Goal: Task Accomplishment & Management: Use online tool/utility

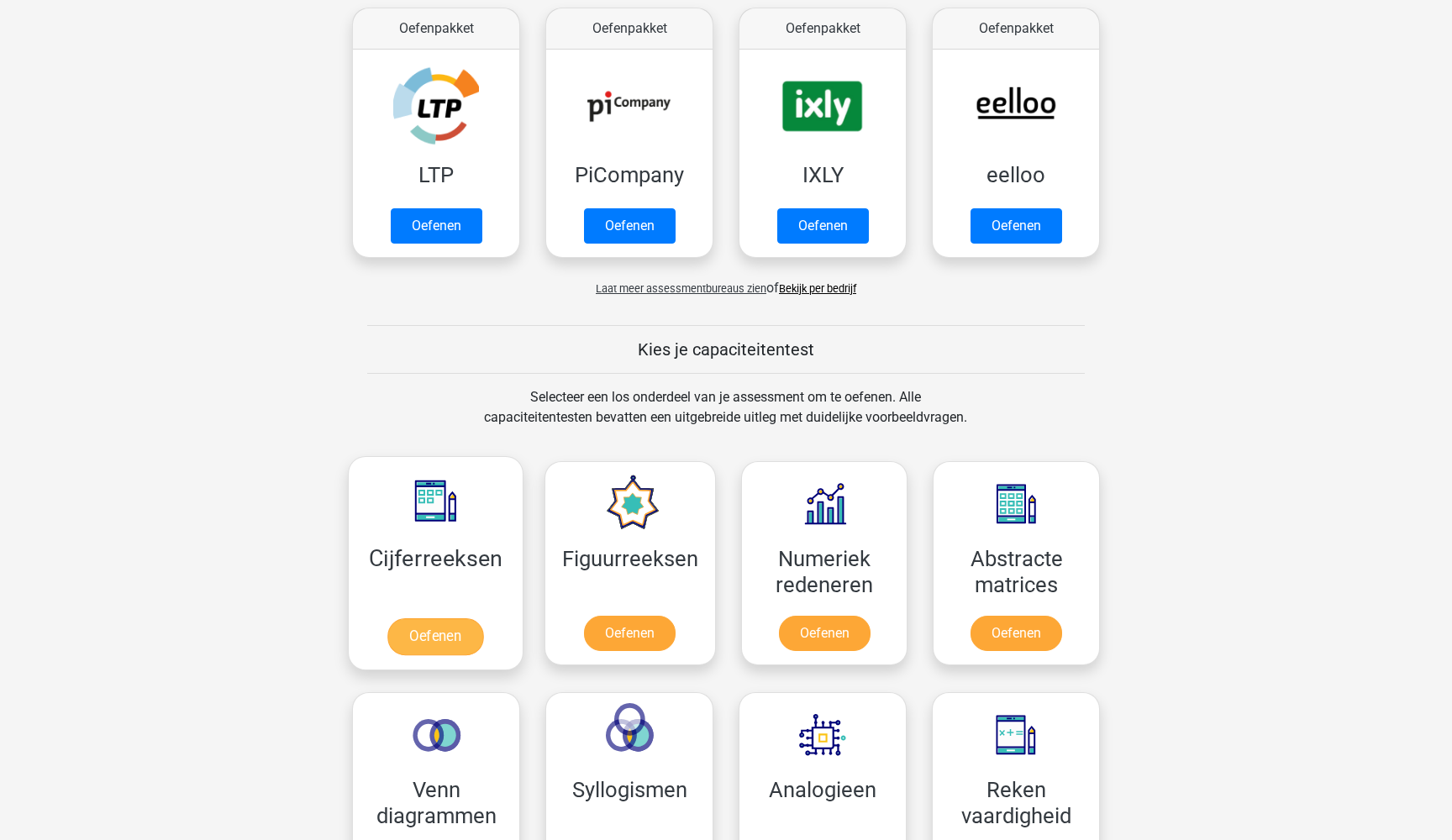
scroll to position [381, 0]
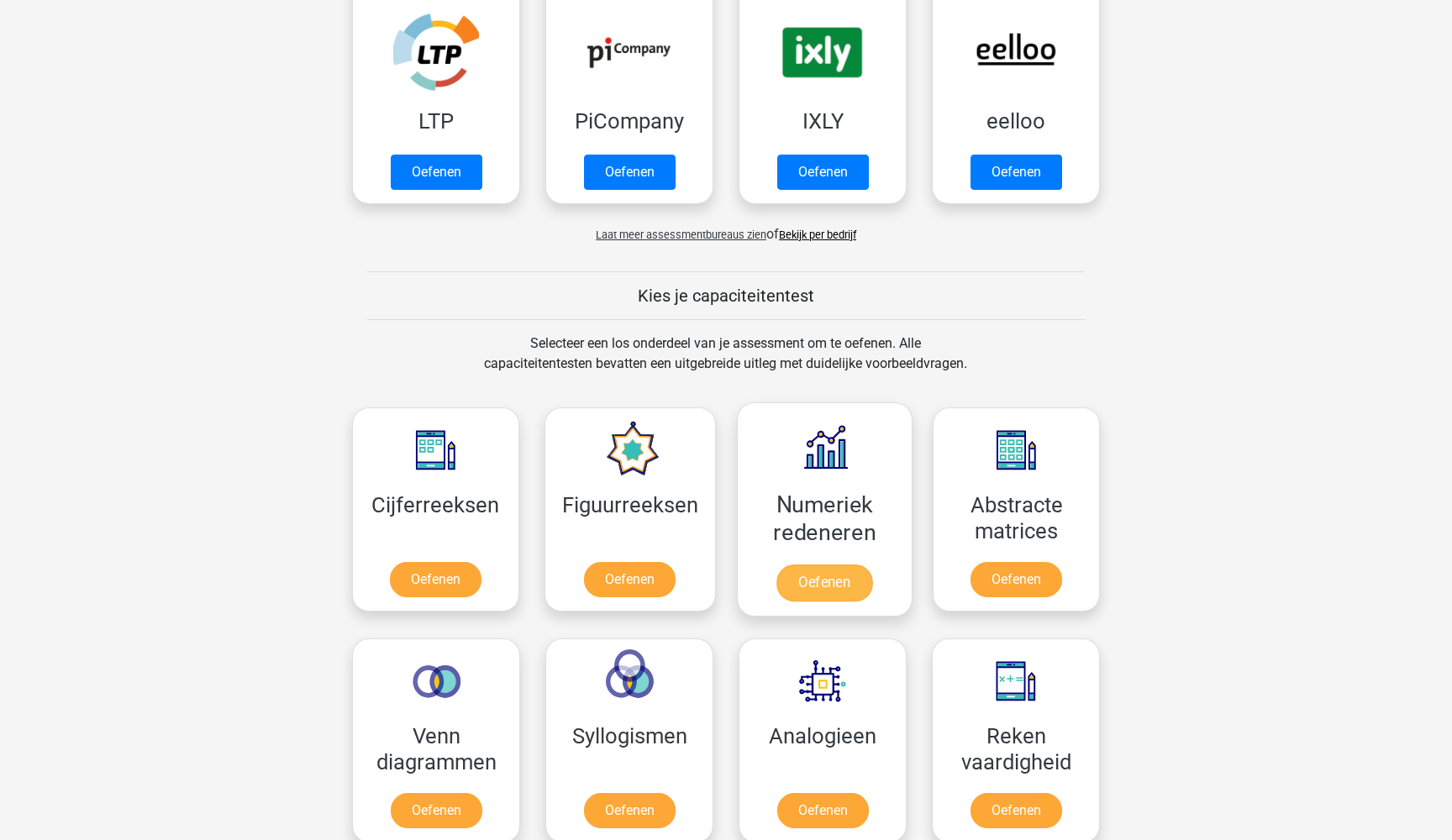
click at [837, 580] on link "Oefenen" at bounding box center [824, 583] width 96 height 37
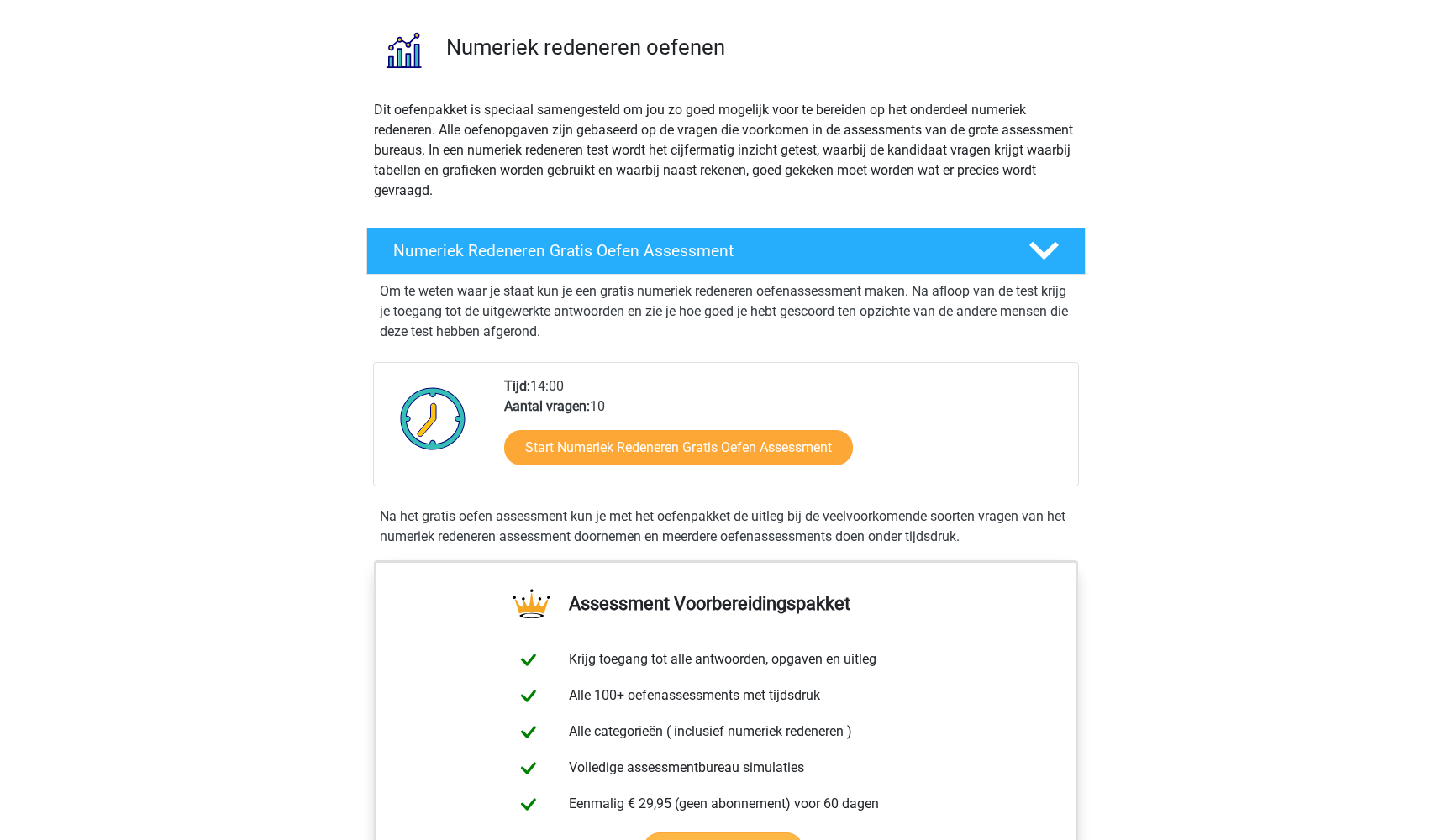
scroll to position [117, 0]
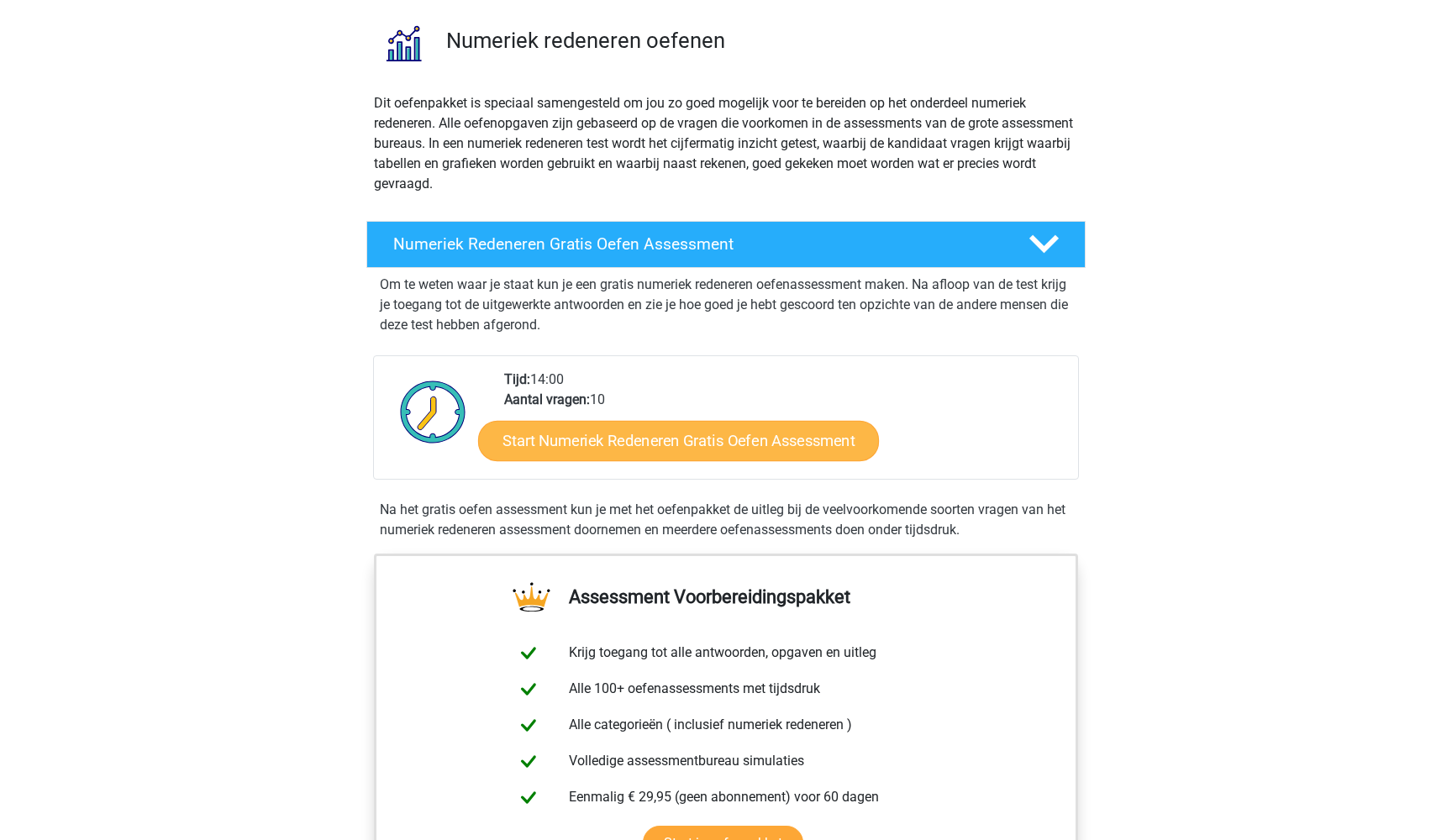
click at [713, 445] on link "Start Numeriek Redeneren Gratis Oefen Assessment" at bounding box center [678, 440] width 401 height 40
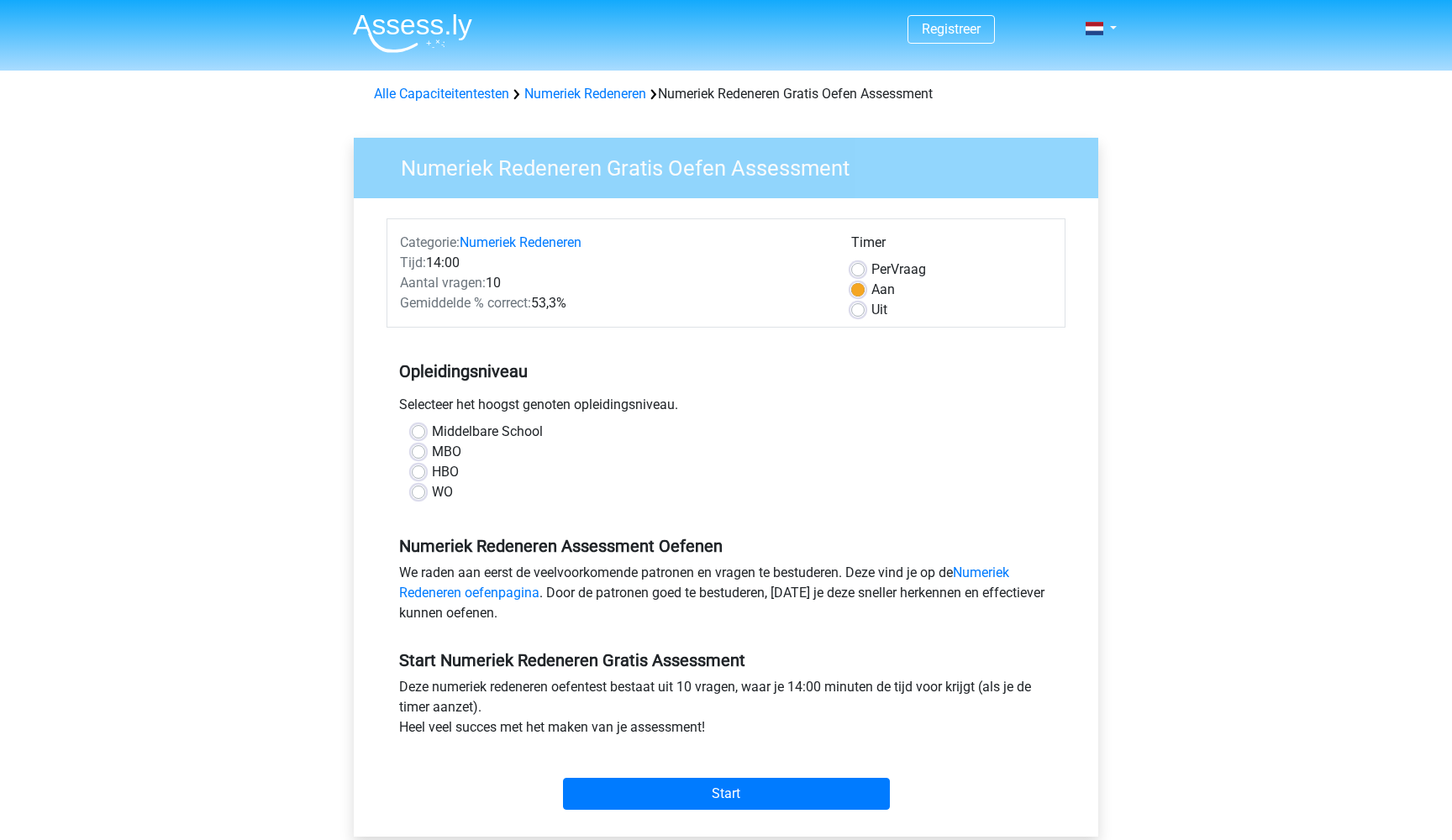
click at [420, 500] on div "WO" at bounding box center [726, 492] width 629 height 20
click at [432, 489] on label "WO" at bounding box center [442, 492] width 21 height 20
click at [421, 489] on input "WO" at bounding box center [418, 491] width 13 height 17
radio input "true"
click at [724, 803] on input "Start" at bounding box center [727, 794] width 327 height 32
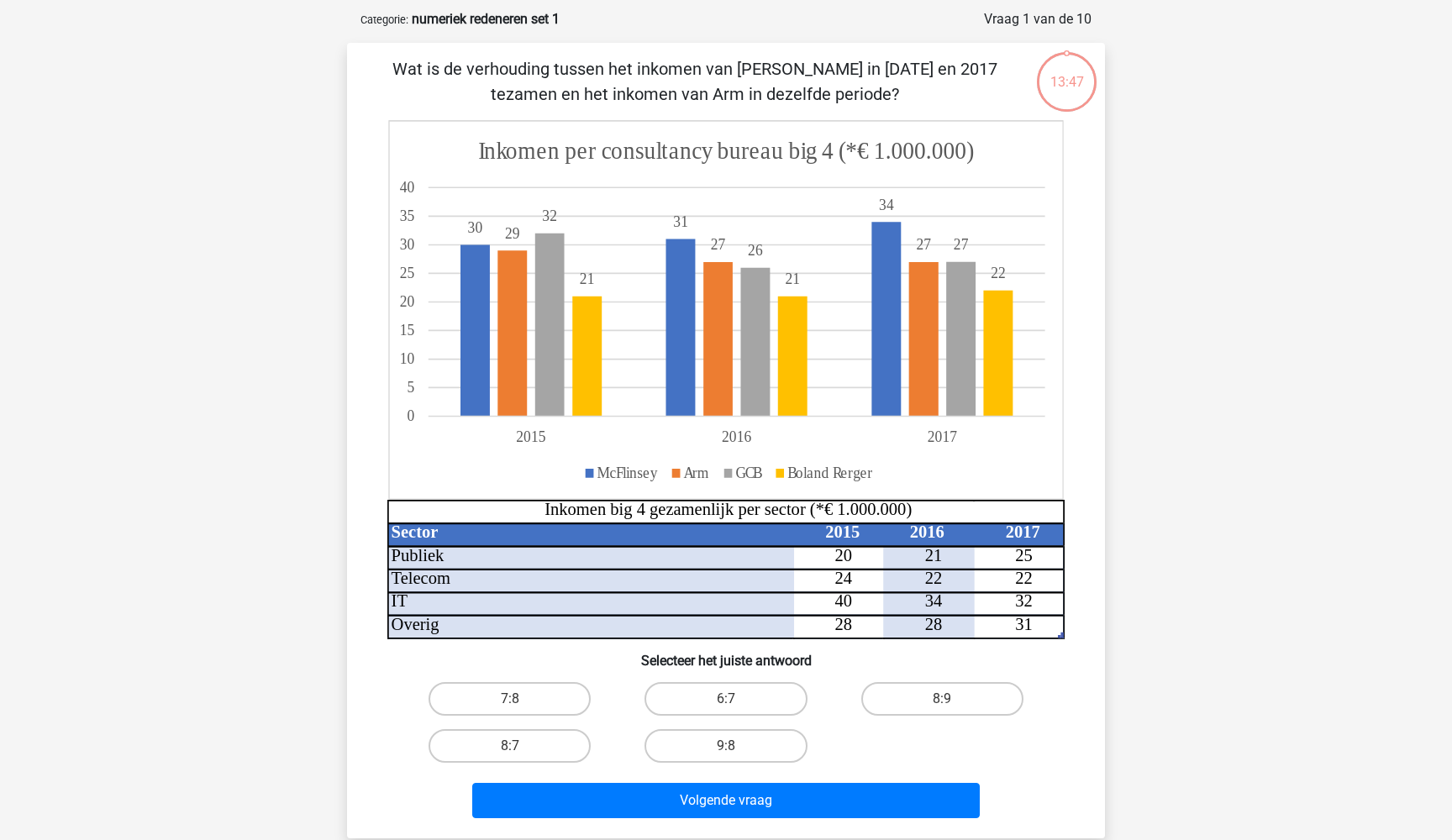
scroll to position [76, 0]
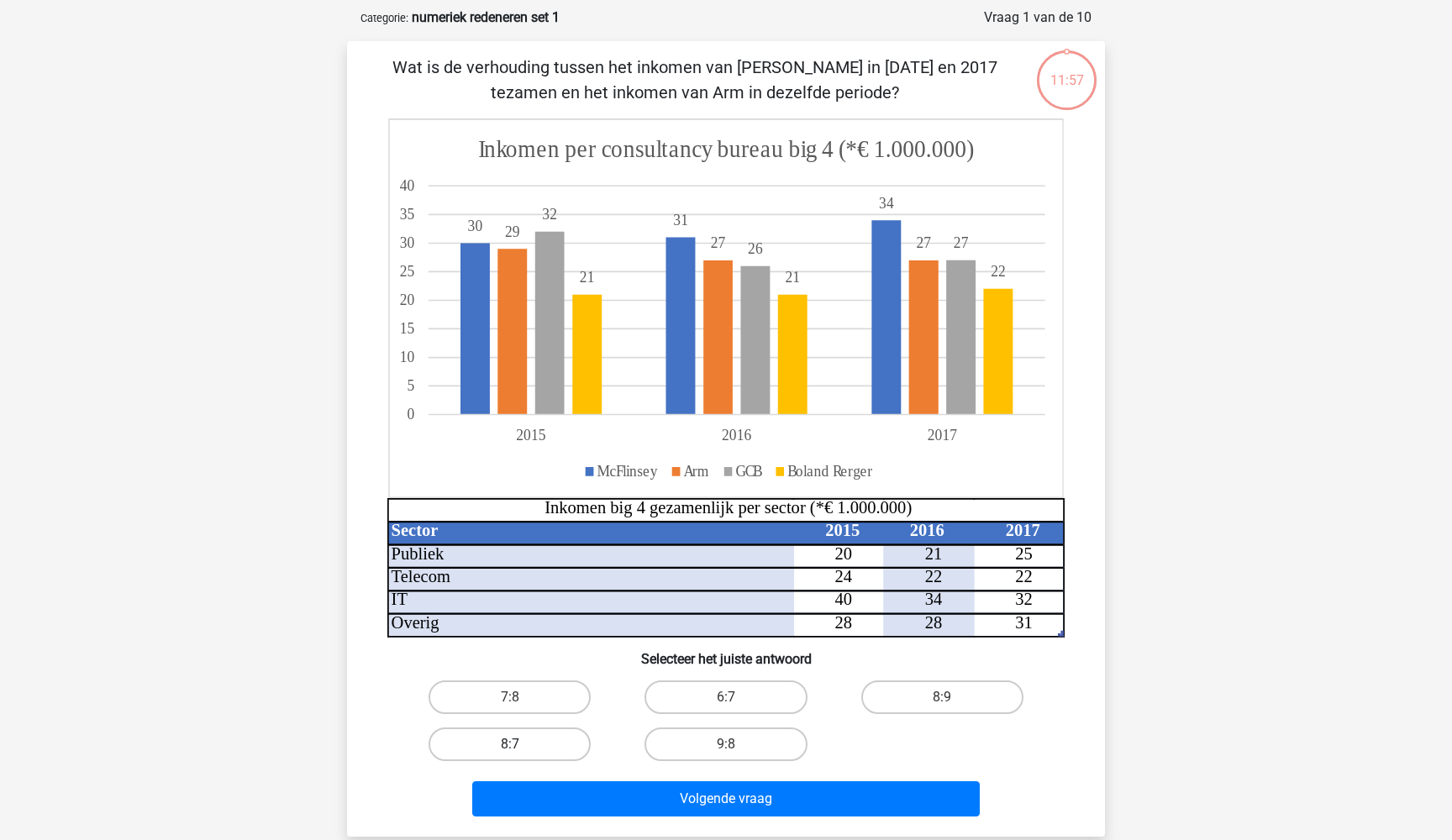
click at [534, 747] on label "8:7" at bounding box center [509, 744] width 163 height 33
click at [521, 747] on input "8:7" at bounding box center [516, 750] width 11 height 11
radio input "true"
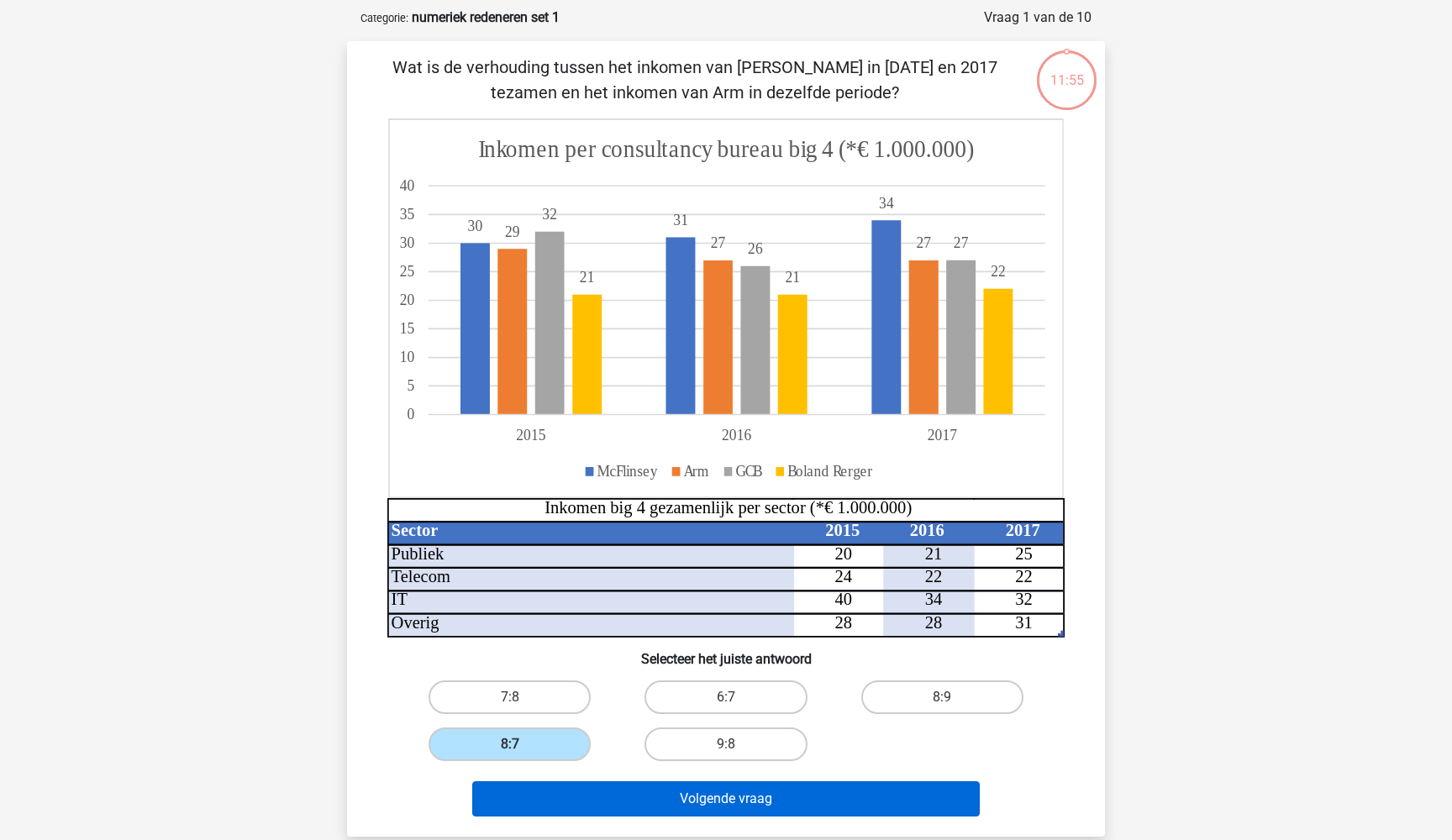
click at [620, 793] on button "Volgende vraag" at bounding box center [727, 799] width 509 height 35
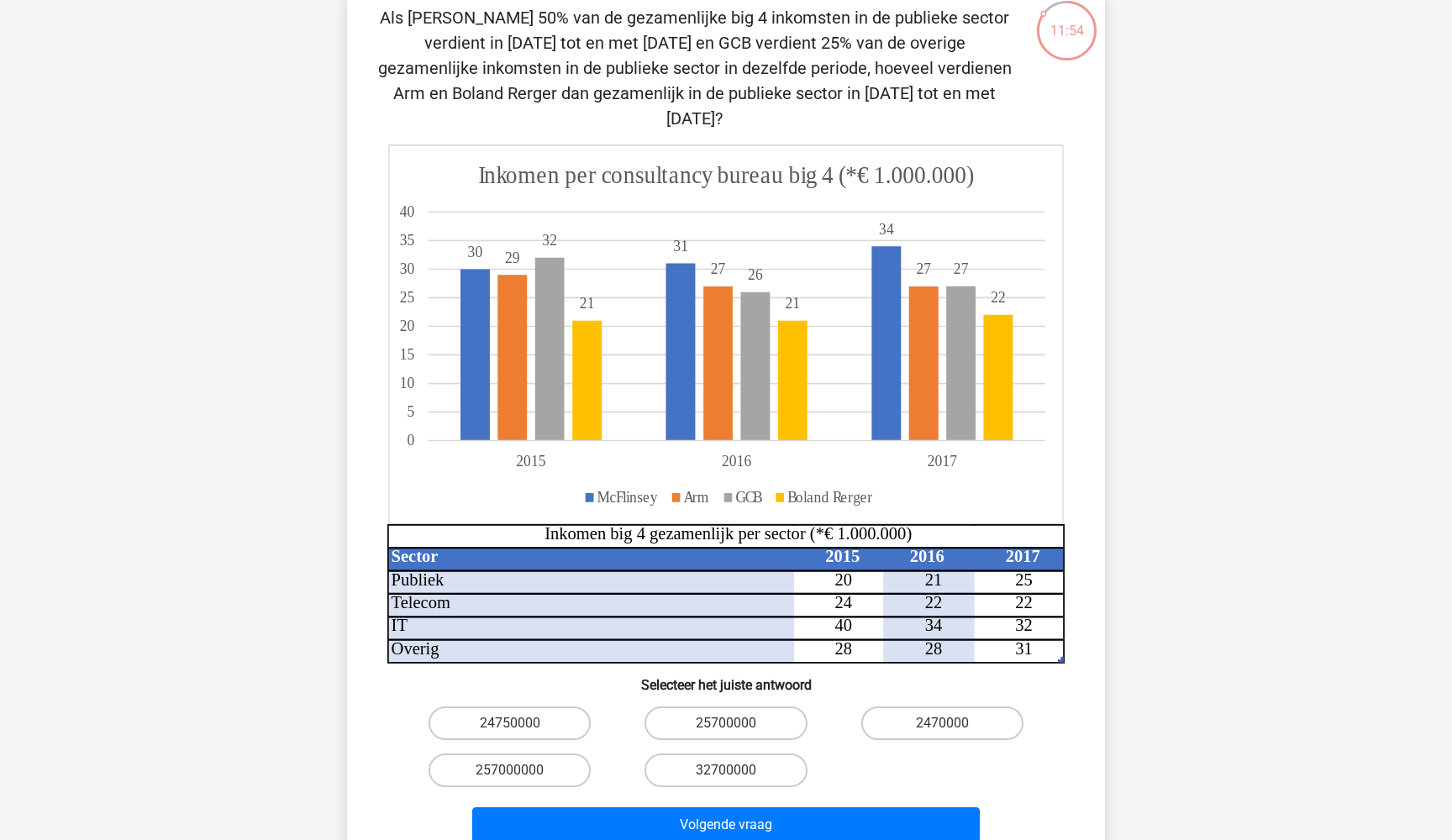
scroll to position [126, 0]
